Goal: Task Accomplishment & Management: Complete application form

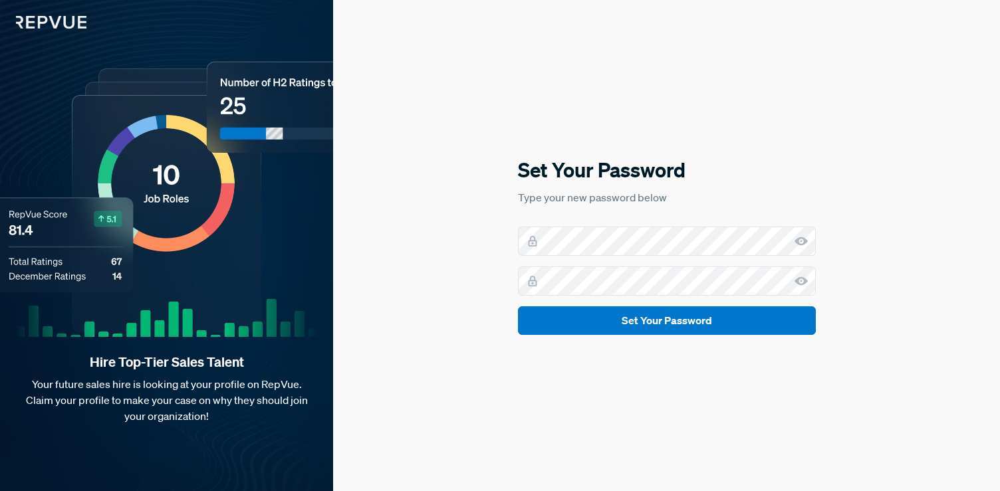
click at [803, 241] on icon at bounding box center [800, 241] width 13 height 13
click at [797, 281] on use at bounding box center [800, 281] width 13 height 9
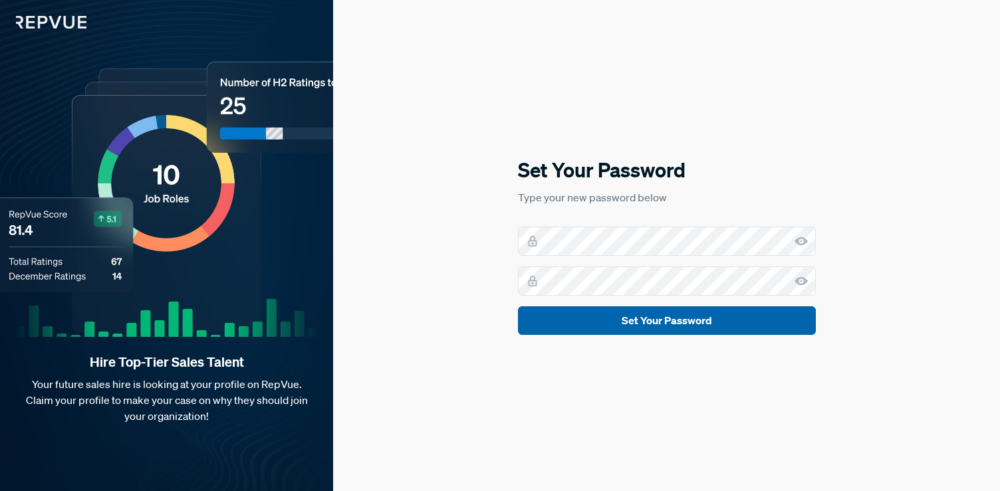
click at [645, 329] on button "Set Your Password" at bounding box center [667, 320] width 298 height 29
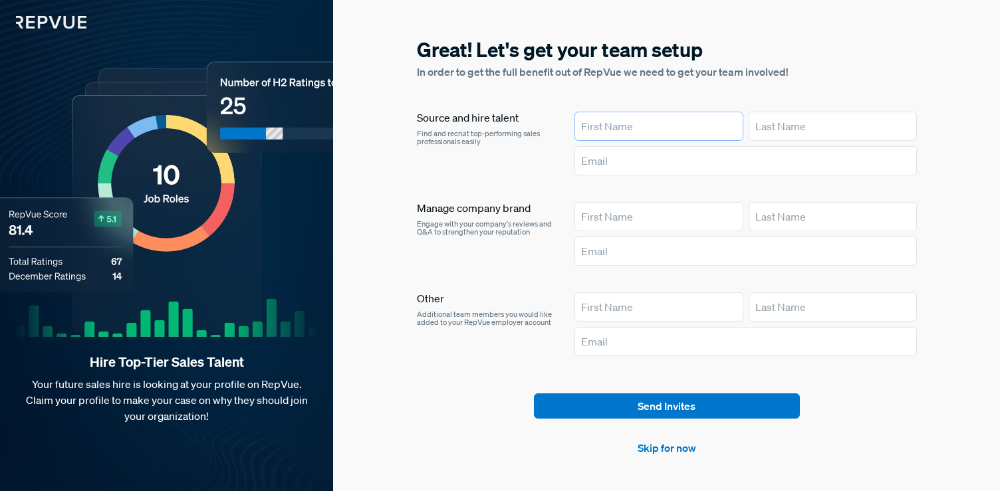
click at [624, 132] on input "text" at bounding box center [658, 126] width 168 height 29
type input "[PERSON_NAME]"
type input "[PERSON_NAME][EMAIL_ADDRESS]"
click at [607, 217] on input "text" at bounding box center [658, 216] width 168 height 29
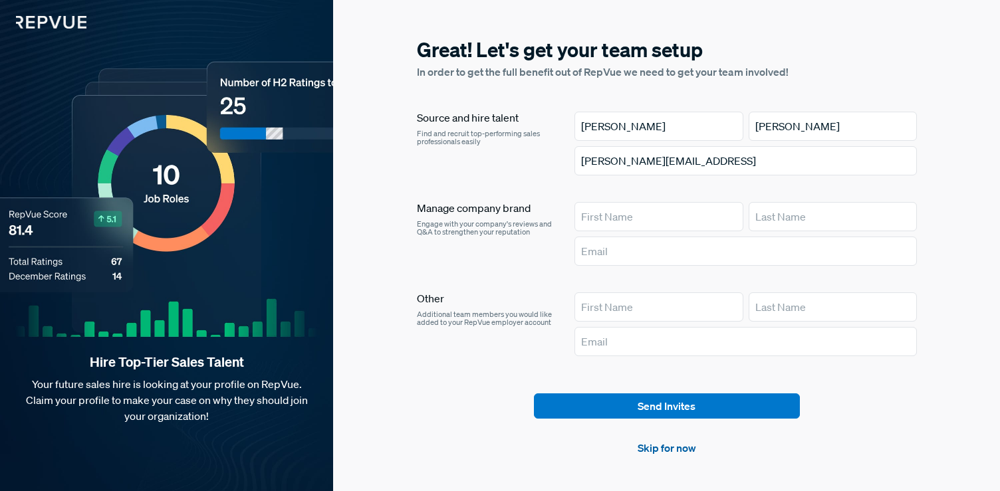
click at [657, 453] on link "Skip for now" at bounding box center [667, 448] width 58 height 16
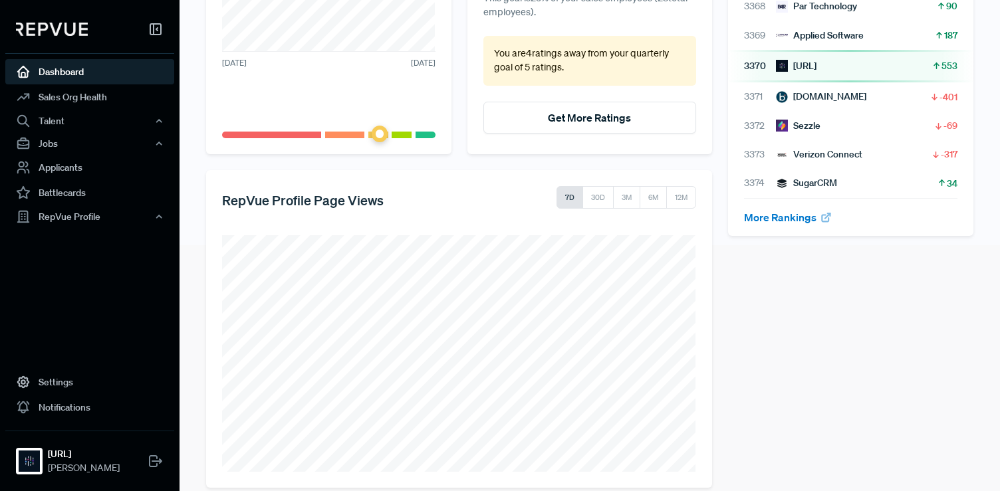
scroll to position [263, 0]
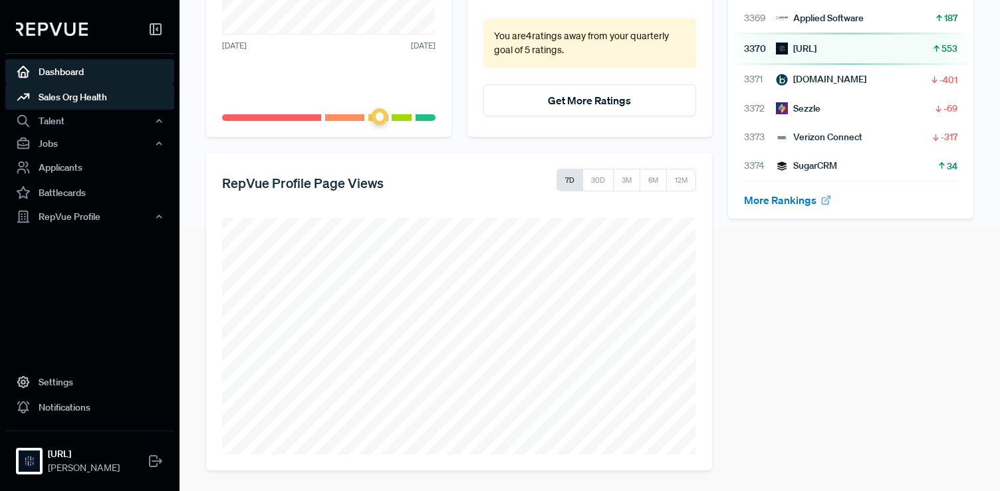
click at [104, 96] on link "Sales Org Health" at bounding box center [89, 96] width 169 height 25
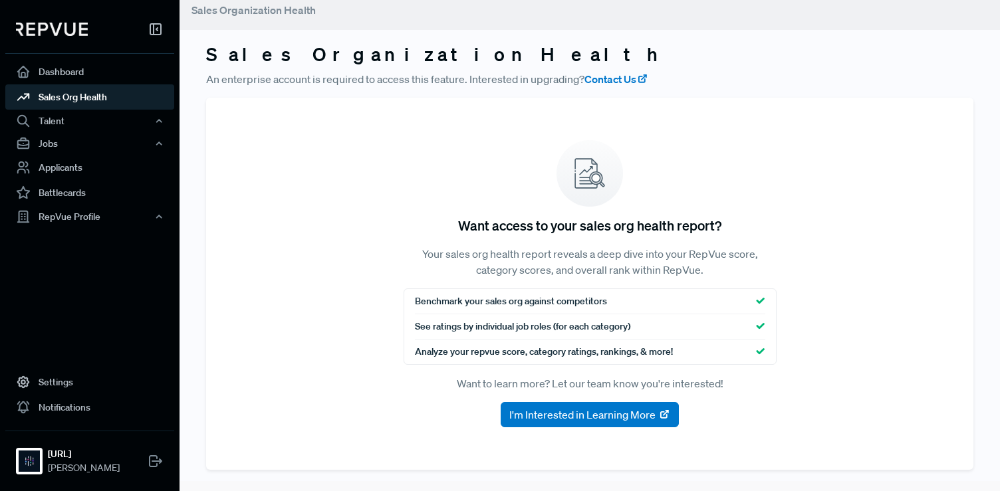
scroll to position [10, 0]
click at [112, 118] on div "Talent" at bounding box center [89, 121] width 169 height 23
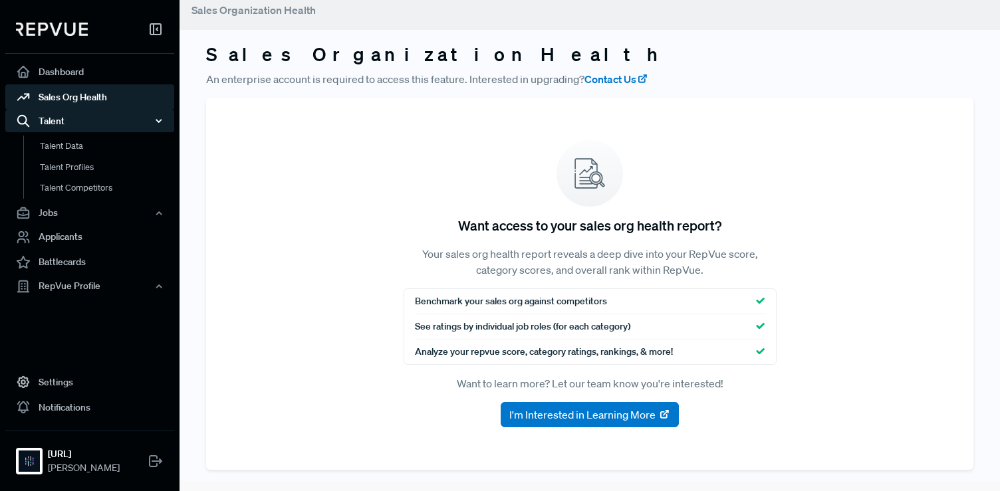
click at [112, 124] on div "Talent" at bounding box center [89, 121] width 169 height 23
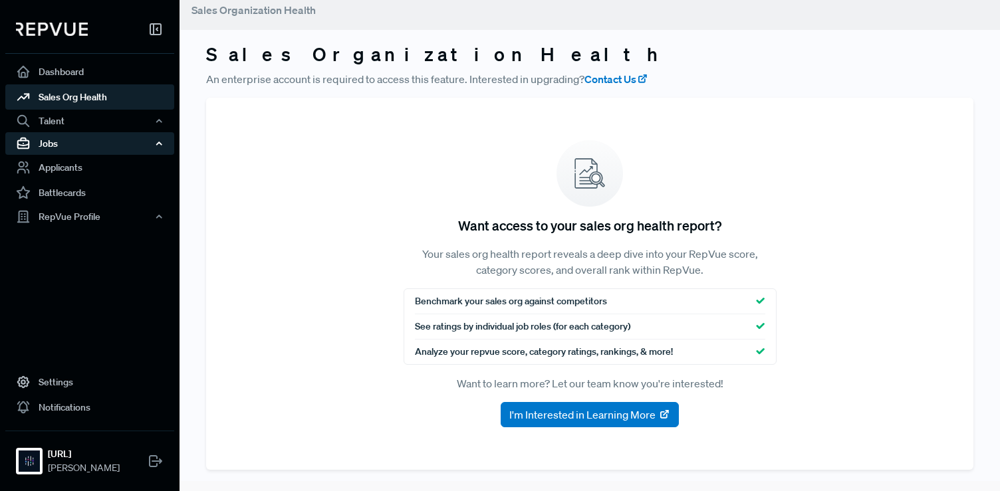
click at [128, 141] on div "Jobs" at bounding box center [89, 143] width 169 height 23
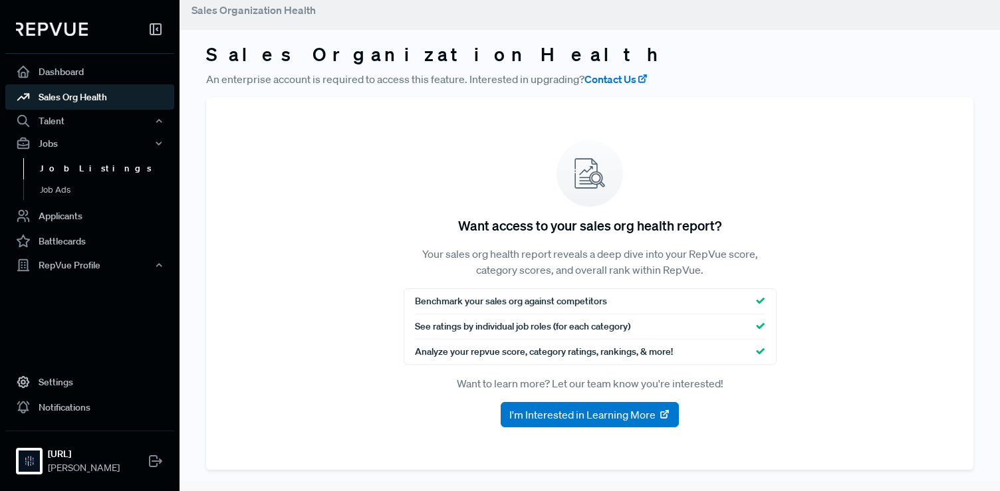
click at [103, 169] on link "Job Listings" at bounding box center [107, 168] width 169 height 21
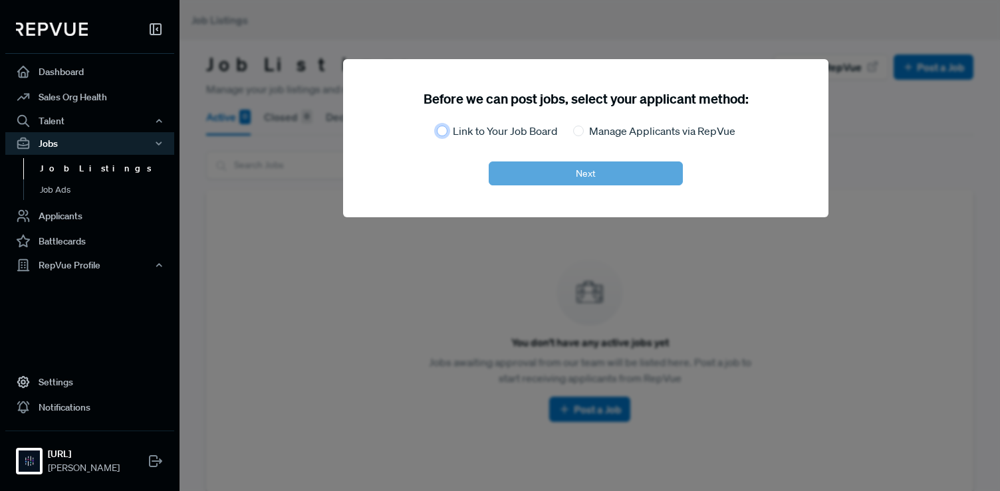
click at [442, 130] on input "Link to Your Job Board" at bounding box center [442, 131] width 11 height 11
radio input "true"
click at [592, 181] on button "Next" at bounding box center [586, 174] width 194 height 24
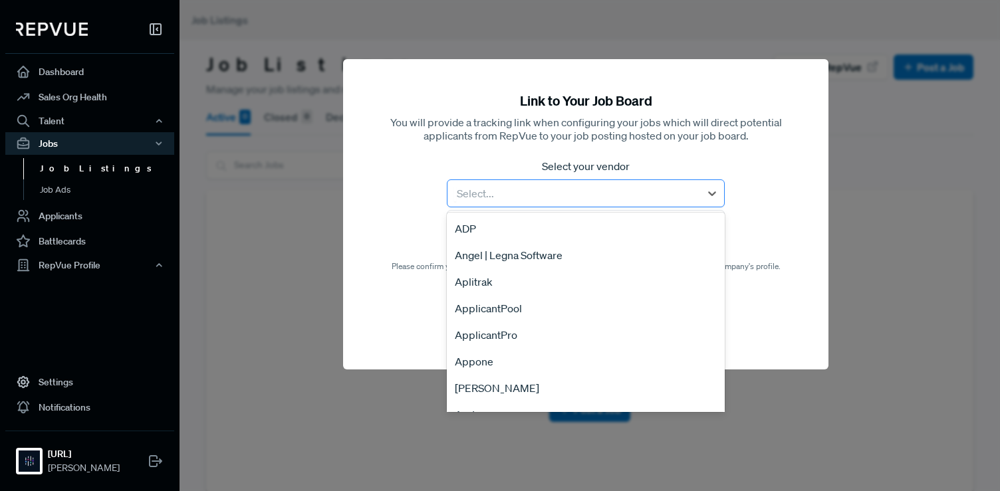
click at [638, 192] on div at bounding box center [573, 193] width 239 height 19
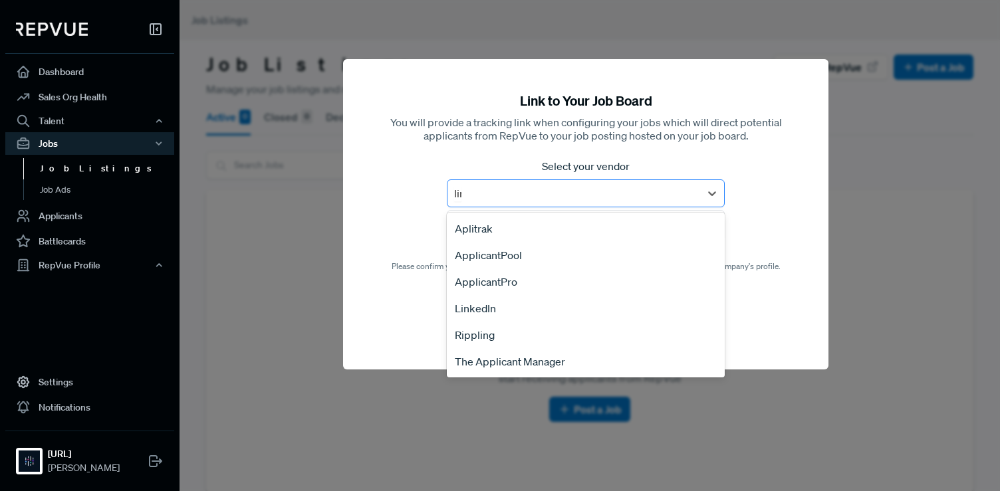
type input "link"
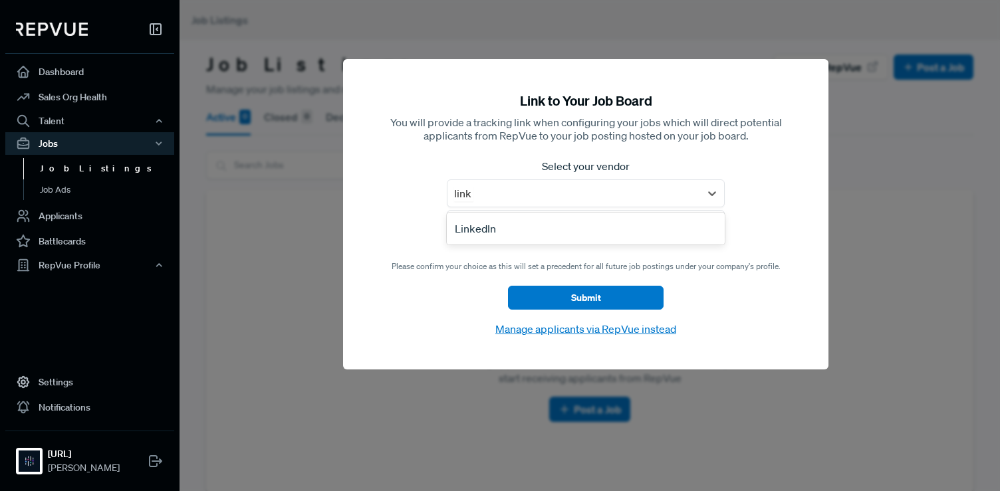
click at [573, 231] on div "LinkedIn" at bounding box center [586, 228] width 278 height 27
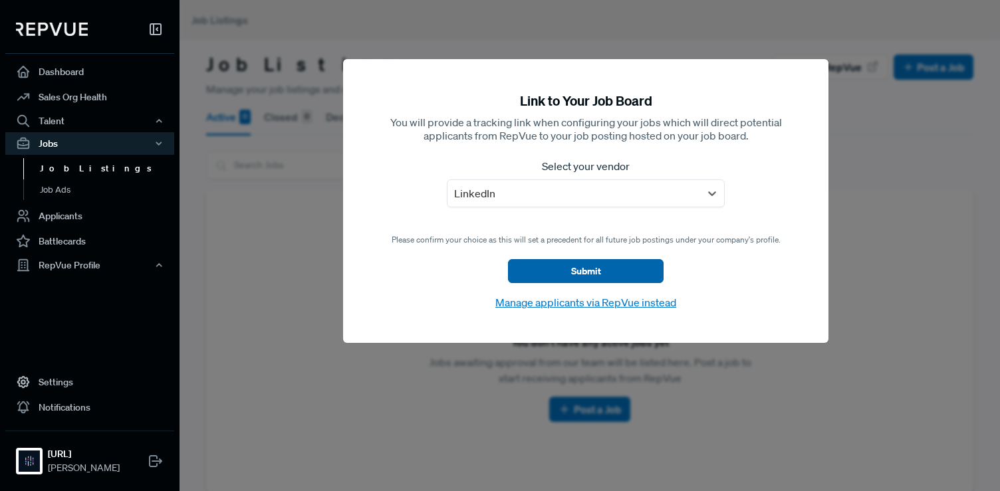
click at [582, 277] on button "Submit" at bounding box center [586, 271] width 156 height 24
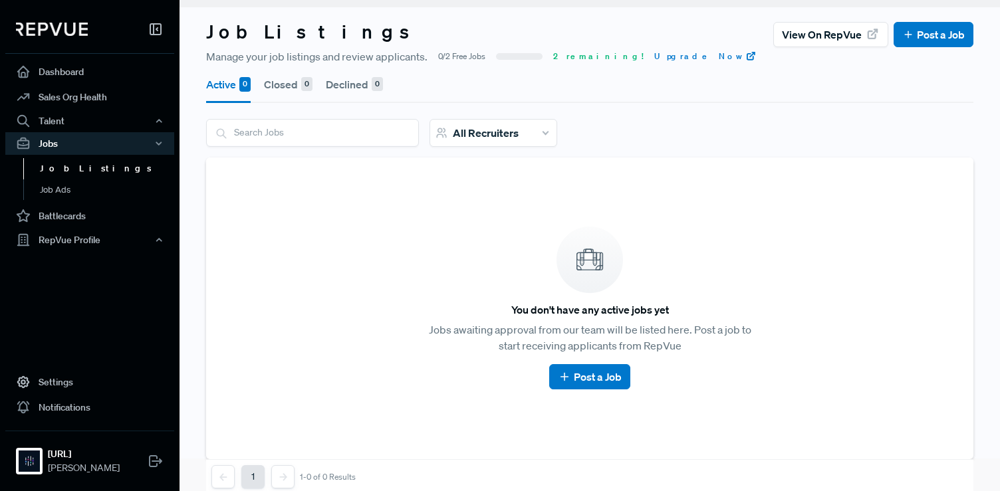
scroll to position [57, 0]
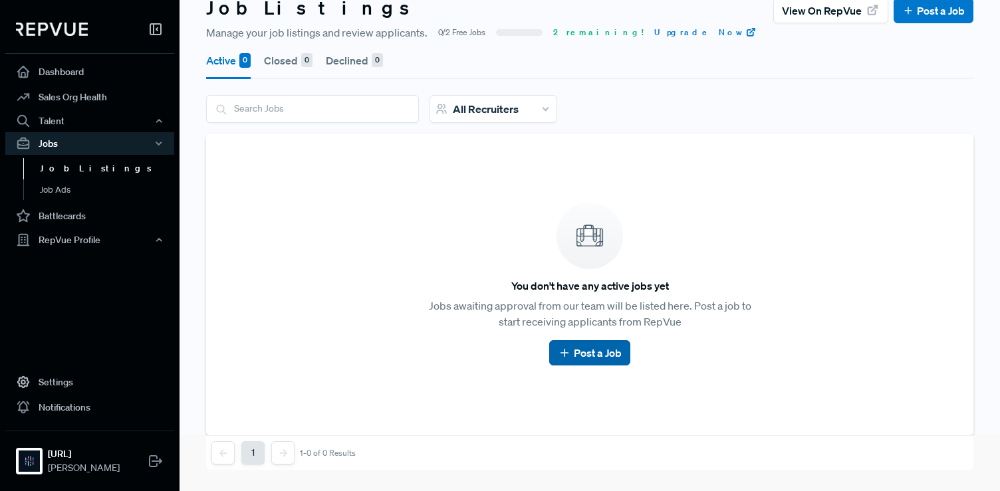
click at [599, 349] on link "Post a Job" at bounding box center [589, 353] width 63 height 16
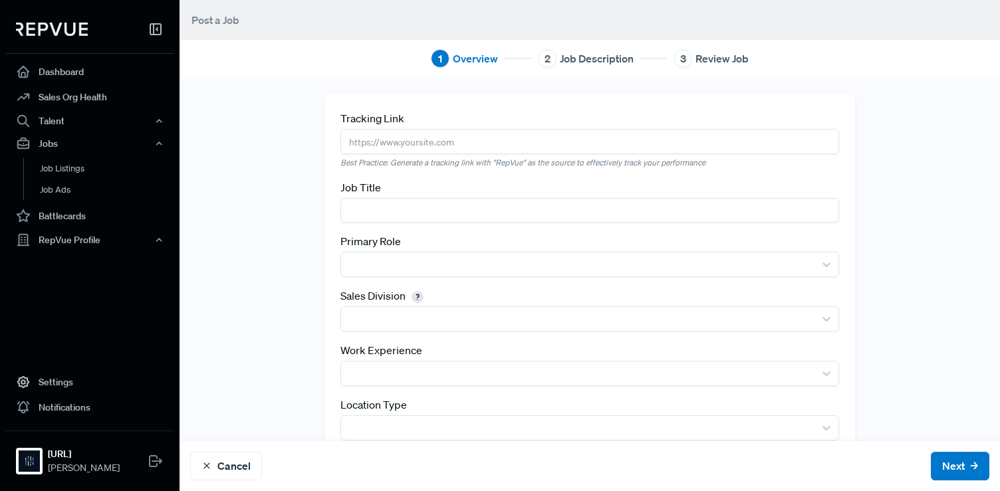
click at [450, 147] on input "text" at bounding box center [589, 141] width 499 height 25
click at [225, 464] on button "Cancel" at bounding box center [226, 466] width 72 height 29
